Goal: Information Seeking & Learning: Learn about a topic

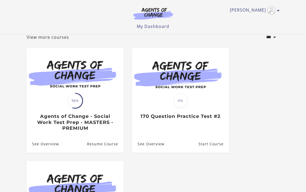
scroll to position [39, 0]
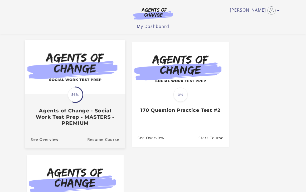
click at [83, 108] on div "Translation missing: en.liquid.partials.dashboard_course_card.progress_descript…" at bounding box center [75, 110] width 100 height 31
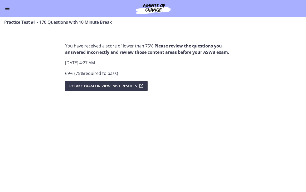
click at [8, 6] on button "Enable menu" at bounding box center [7, 8] width 6 height 6
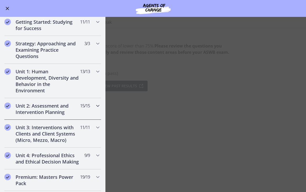
scroll to position [63, 0]
click at [99, 107] on icon "Chapters" at bounding box center [98, 105] width 6 height 6
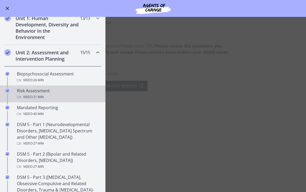
scroll to position [119, 0]
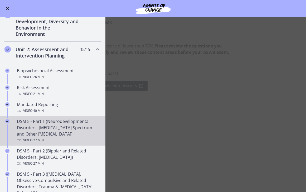
click at [72, 127] on div "DSM 5 - Part 1 (Neurodevelopmental Disorders, [MEDICAL_DATA] Spectrum and Other…" at bounding box center [58, 130] width 82 height 25
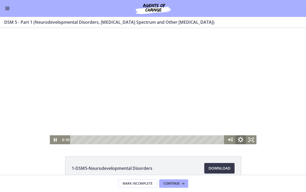
click at [241, 140] on icon "Show settings menu" at bounding box center [240, 139] width 13 height 11
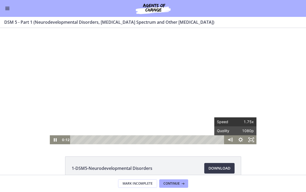
click at [242, 120] on span "1.75x" at bounding box center [244, 121] width 18 height 9
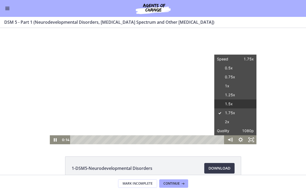
click at [239, 100] on label "1.5x" at bounding box center [235, 103] width 42 height 9
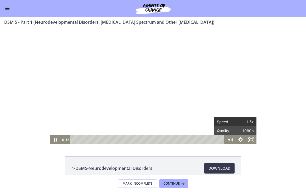
click at [244, 123] on span "1.5x" at bounding box center [244, 121] width 18 height 9
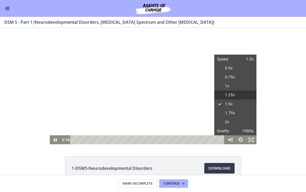
click at [235, 95] on label "1.25x" at bounding box center [235, 94] width 42 height 9
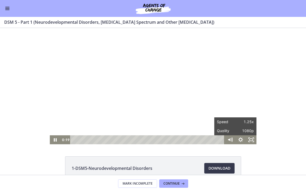
click at [276, 97] on div "Click for sound @keyframes VOLUME_SMALL_WAVE_FLASH { 0% { opacity: 0; } 33% { o…" at bounding box center [153, 86] width 306 height 116
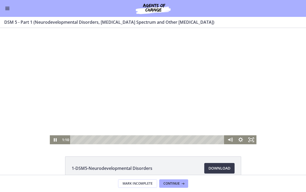
click at [227, 101] on div at bounding box center [153, 86] width 207 height 116
click at [219, 105] on div at bounding box center [153, 86] width 207 height 116
click at [242, 137] on icon "Show settings menu" at bounding box center [240, 139] width 13 height 11
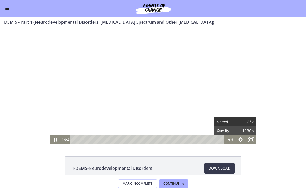
click at [243, 120] on span "1.25x" at bounding box center [244, 121] width 18 height 9
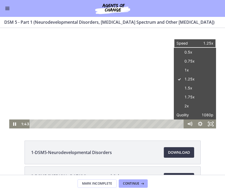
scroll to position [11, 0]
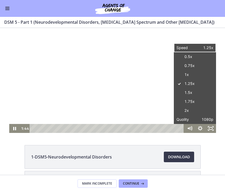
click at [212, 155] on div "1-DSM5-Neurodevelopmental Disorders Download Opens in a new window 2-DSM5-[MEDI…" at bounding box center [112, 183] width 225 height 77
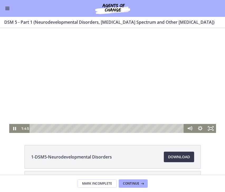
click at [212, 151] on div "1-DSM5-Neurodevelopmental Disorders Download Opens in a new window 2-DSM5-[MEDI…" at bounding box center [112, 183] width 225 height 77
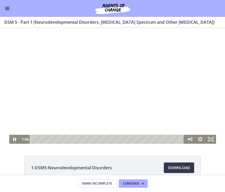
scroll to position [0, 0]
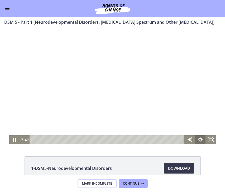
click at [199, 139] on icon "Show settings menu" at bounding box center [199, 139] width 11 height 9
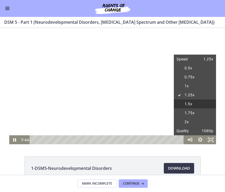
click at [186, 104] on label "1.5x" at bounding box center [195, 103] width 42 height 9
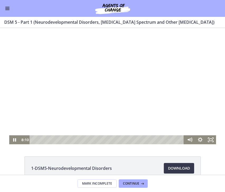
click at [185, 103] on div at bounding box center [112, 86] width 207 height 116
click at [34, 101] on div at bounding box center [112, 86] width 207 height 116
click at [82, 110] on div at bounding box center [112, 86] width 207 height 116
click at [83, 110] on div at bounding box center [112, 86] width 207 height 116
click at [75, 78] on div at bounding box center [112, 86] width 207 height 116
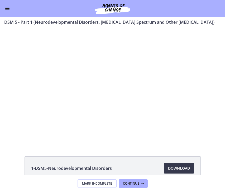
click at [75, 78] on div at bounding box center [112, 86] width 207 height 116
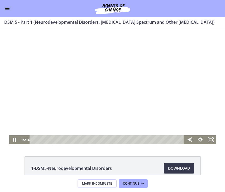
click at [102, 69] on div at bounding box center [112, 86] width 207 height 116
click at [137, 101] on div at bounding box center [112, 86] width 207 height 116
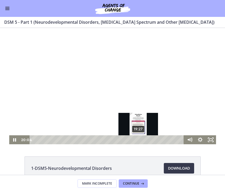
click at [138, 139] on div "19:27" at bounding box center [107, 139] width 148 height 9
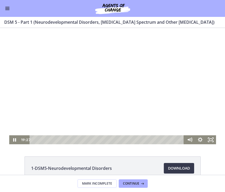
click at [142, 97] on div at bounding box center [112, 86] width 207 height 116
click at [178, 126] on div at bounding box center [112, 86] width 207 height 116
click at [201, 142] on icon "Show settings menu" at bounding box center [200, 139] width 13 height 11
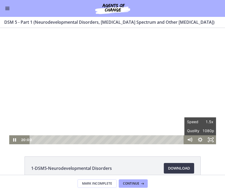
click at [219, 98] on div "Click for sound @keyframes VOLUME_SMALL_WAVE_FLASH { 0% { opacity: 0; } 33% { o…" at bounding box center [112, 86] width 225 height 116
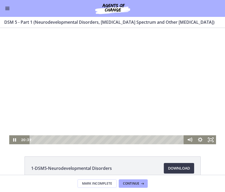
click at [196, 89] on div at bounding box center [112, 86] width 207 height 116
click at [46, 87] on div at bounding box center [112, 86] width 207 height 116
